Goal: Transaction & Acquisition: Purchase product/service

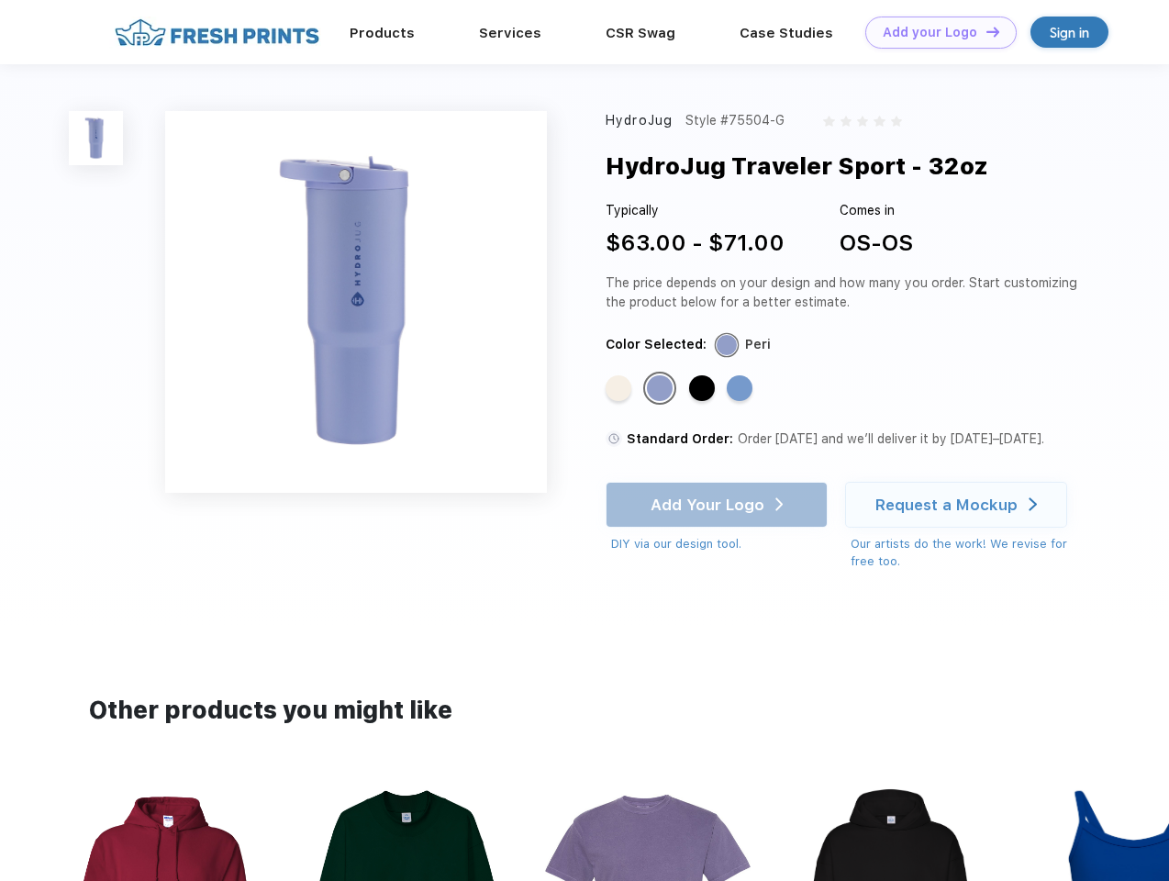
click at [934, 32] on link "Add your Logo Design Tool" at bounding box center [940, 33] width 151 height 32
click at [0, 0] on div "Design Tool" at bounding box center [0, 0] width 0 height 0
click at [985, 31] on link "Add your Logo Design Tool" at bounding box center [940, 33] width 151 height 32
click at [96, 138] on img at bounding box center [96, 138] width 54 height 54
click at [620, 389] on div "Standard Color" at bounding box center [619, 388] width 26 height 26
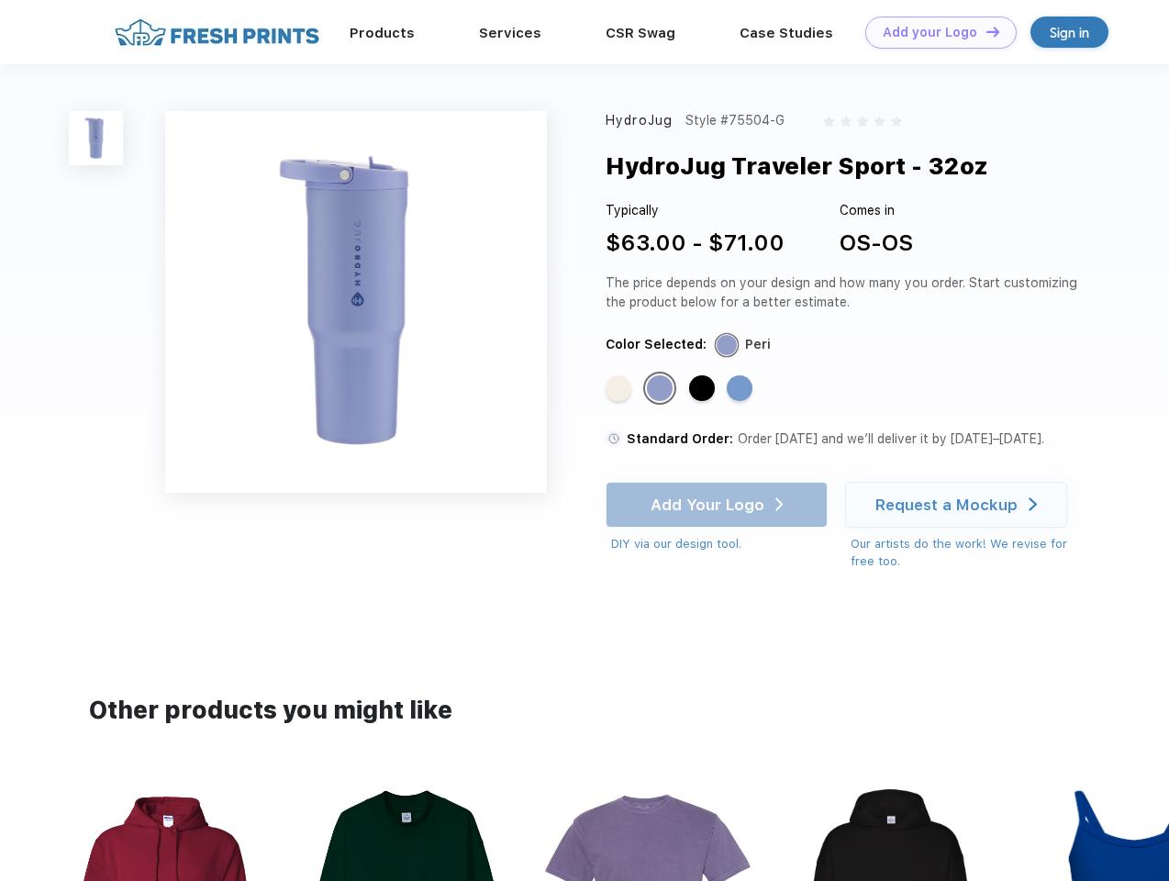
click at [662, 389] on div "Standard Color" at bounding box center [660, 388] width 26 height 26
click at [704, 389] on div "Standard Color" at bounding box center [702, 388] width 26 height 26
click at [741, 389] on div "Standard Color" at bounding box center [740, 388] width 26 height 26
click at [718, 505] on div "Add Your Logo DIY via our design tool. Ah shoot! This product isn't up in our d…" at bounding box center [717, 518] width 222 height 72
click at [959, 505] on div "Request a Mockup" at bounding box center [946, 504] width 142 height 18
